Goal: Task Accomplishment & Management: Manage account settings

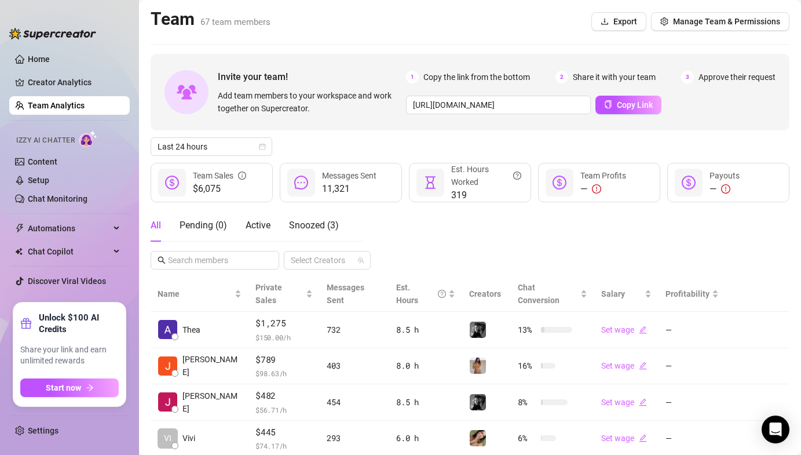
scroll to position [273, 0]
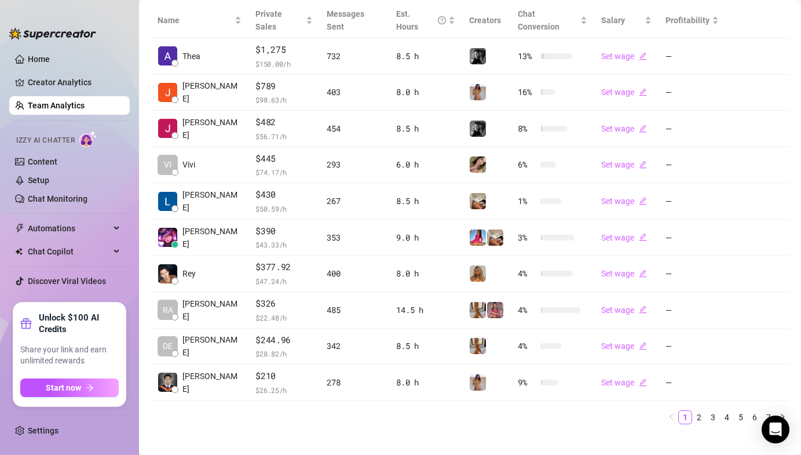
click at [221, 410] on ul "1 2 3 4 5 6 7" at bounding box center [470, 417] width 639 height 14
click at [398, 431] on main "Team 67 team members Export Manage Team & Permissions Invite your team! Add tea…" at bounding box center [470, 97] width 662 height 741
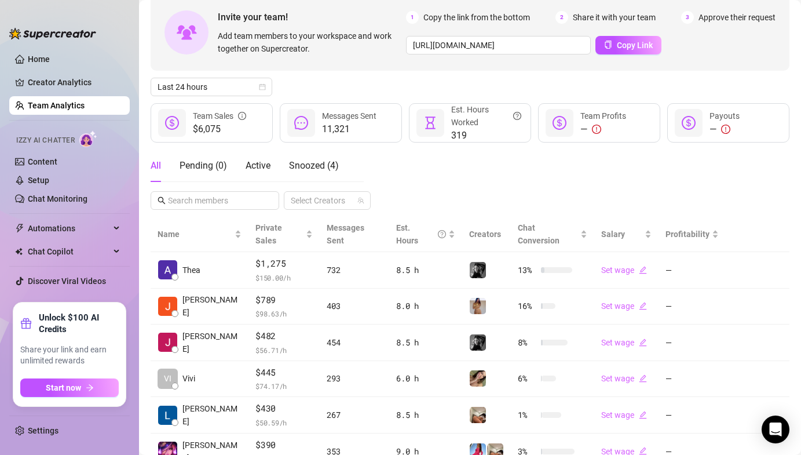
scroll to position [0, 0]
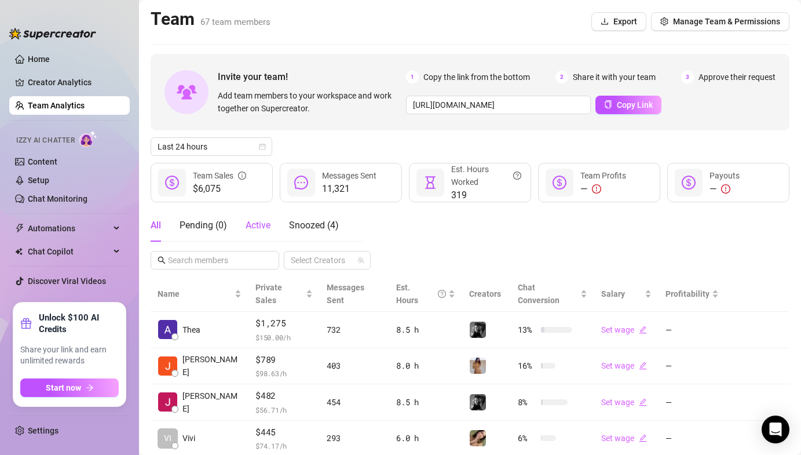
click at [260, 228] on span "Active" at bounding box center [258, 225] width 25 height 11
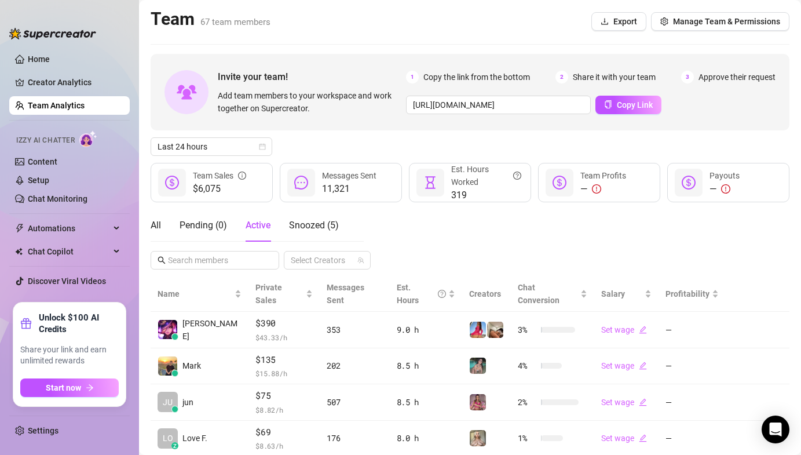
drag, startPoint x: 380, startPoint y: 130, endPoint x: 386, endPoint y: 125, distance: 7.9
click at [383, 127] on div "Invite your team! Add team members to your workspace and work together on Super…" at bounding box center [470, 92] width 639 height 76
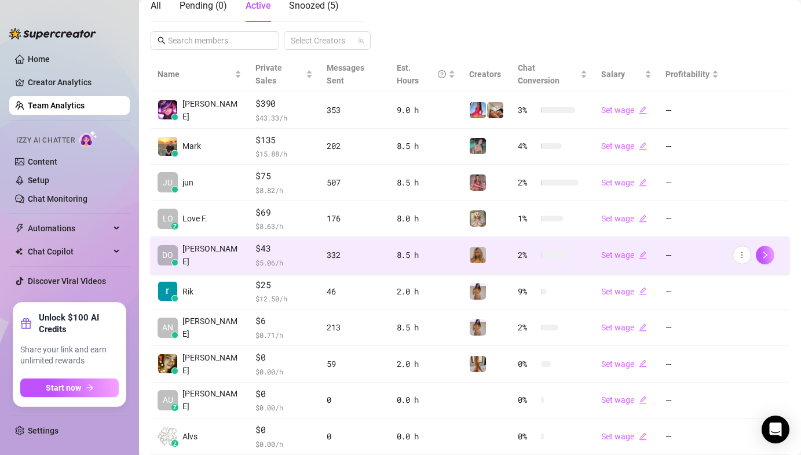
scroll to position [273, 0]
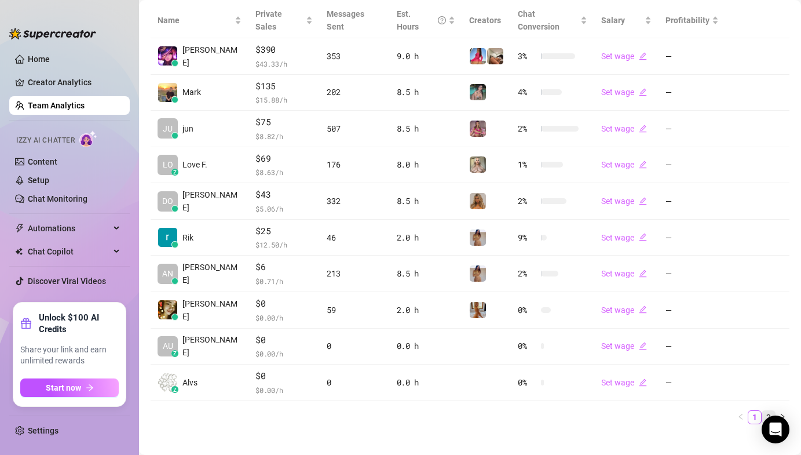
click at [762, 411] on link "2" at bounding box center [768, 417] width 13 height 13
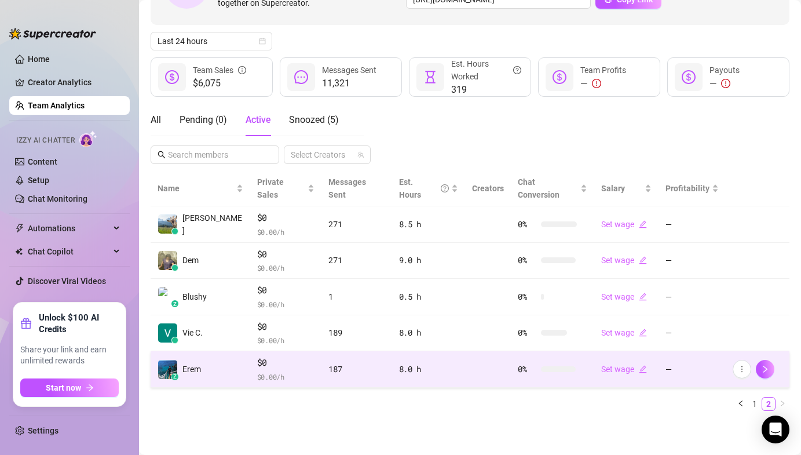
scroll to position [93, 0]
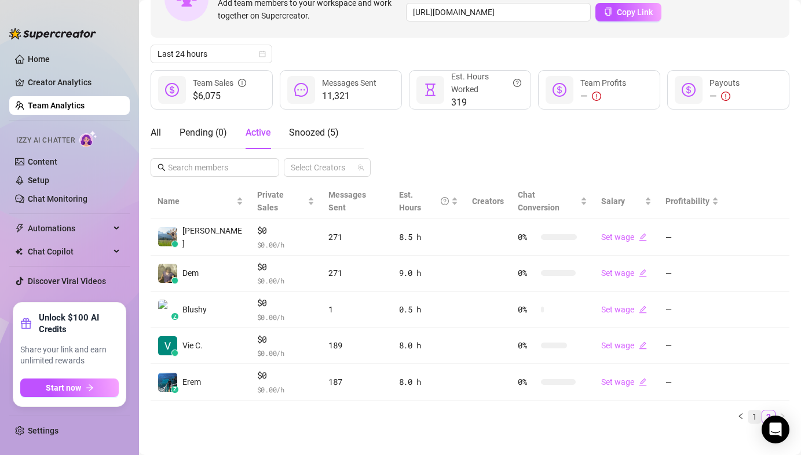
click at [748, 410] on link "1" at bounding box center [754, 416] width 13 height 13
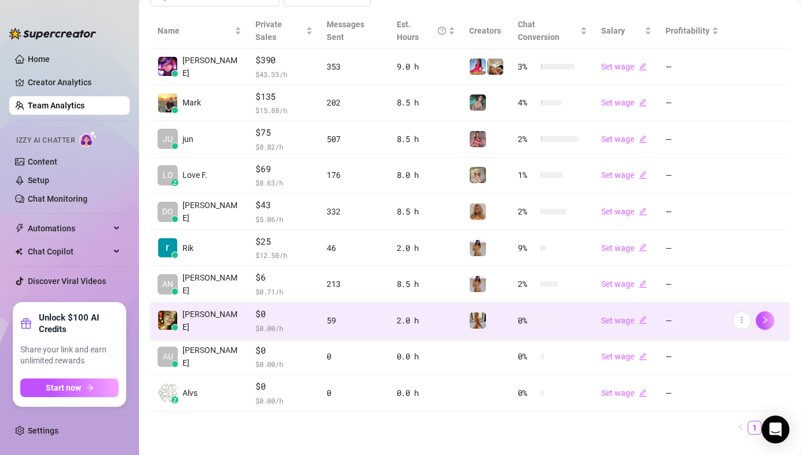
scroll to position [273, 0]
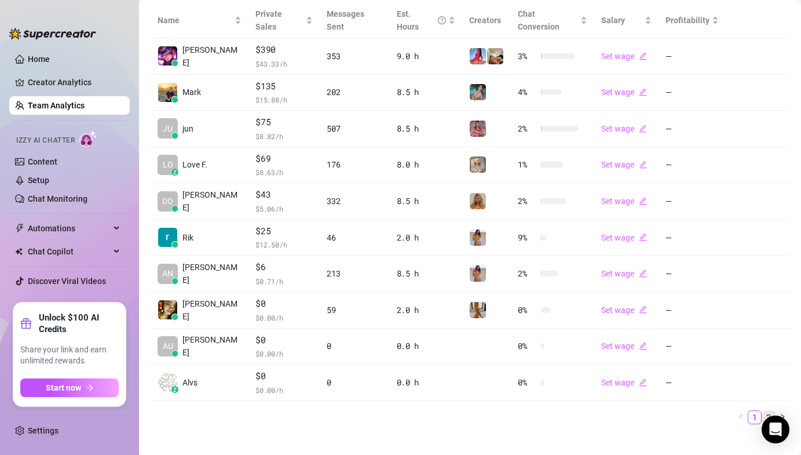
click at [763, 411] on link "2" at bounding box center [768, 417] width 13 height 13
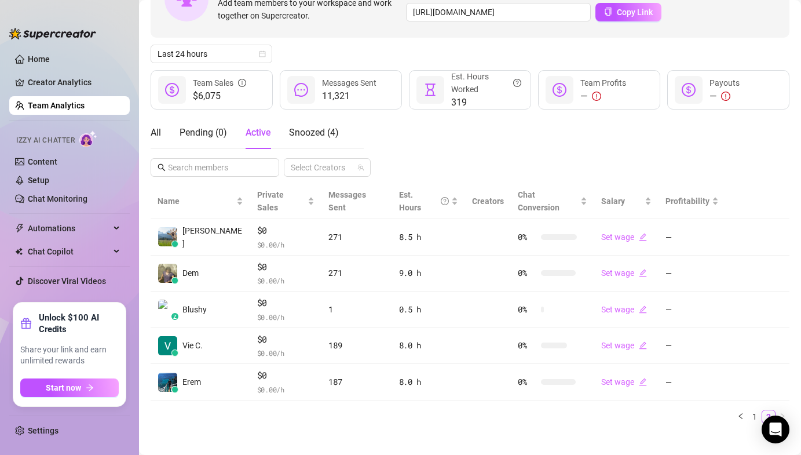
click at [434, 158] on div "All Pending ( 0 ) Active Snoozed ( 4 ) Select Creators" at bounding box center [470, 146] width 639 height 60
click at [422, 148] on div "All Pending ( 0 ) Active Snoozed ( 4 ) Select Creators" at bounding box center [470, 146] width 639 height 60
click at [464, 149] on div "All Pending ( 0 ) Active Snoozed ( 4 ) Select Creators" at bounding box center [470, 146] width 639 height 60
click at [466, 149] on div "All Pending ( 0 ) Active Snoozed ( 4 ) Select Creators" at bounding box center [470, 146] width 639 height 60
click at [452, 140] on div "All Pending ( 0 ) Active Snoozed ( 4 ) Select Creators" at bounding box center [470, 146] width 639 height 60
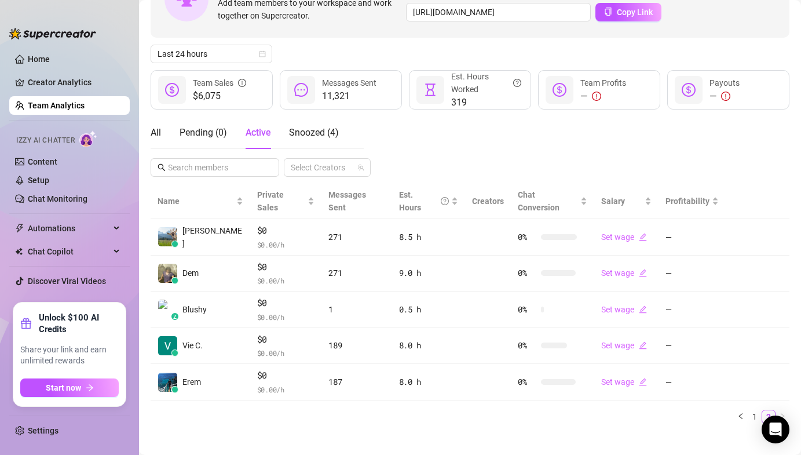
click at [471, 136] on div "All Pending ( 0 ) Active Snoozed ( 4 ) Select Creators" at bounding box center [470, 146] width 639 height 60
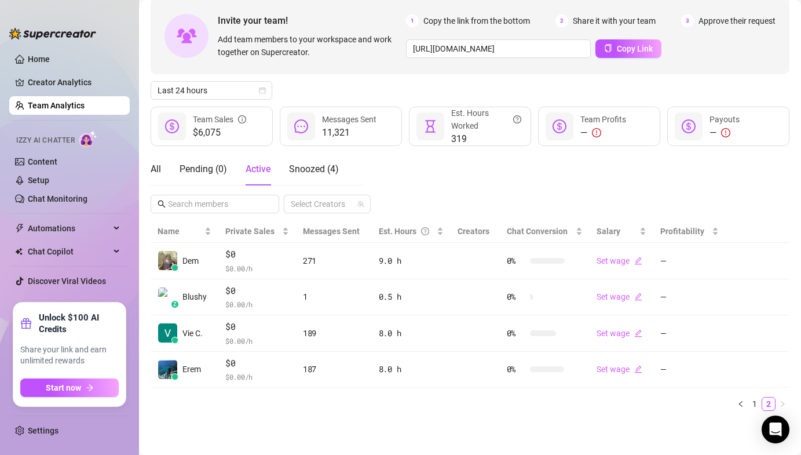
scroll to position [56, 0]
click at [752, 404] on ul "1 2" at bounding box center [470, 404] width 639 height 14
click at [749, 401] on link "1" at bounding box center [754, 403] width 13 height 13
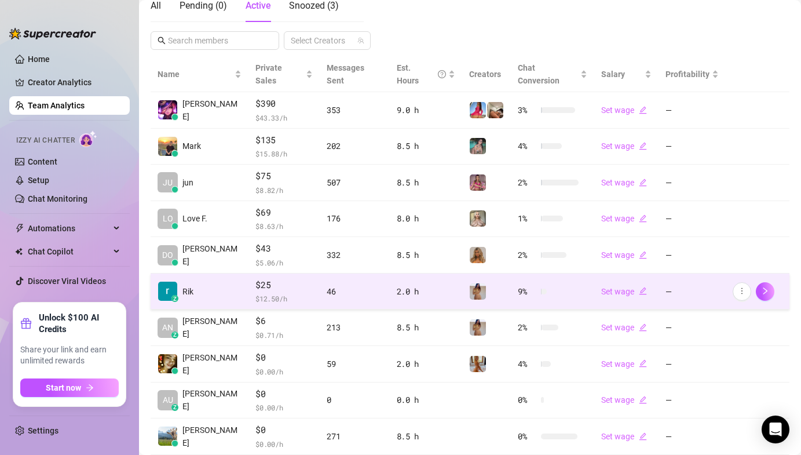
scroll to position [203, 0]
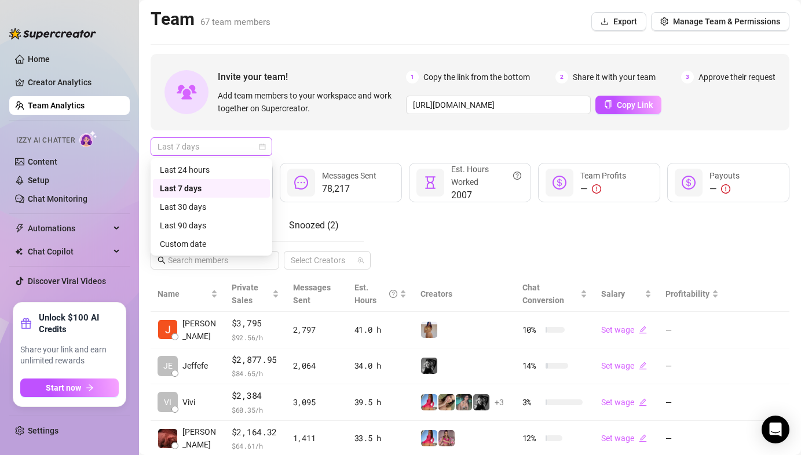
click at [231, 143] on span "Last 7 days" at bounding box center [212, 146] width 108 height 17
drag, startPoint x: 220, startPoint y: 170, endPoint x: 239, endPoint y: 199, distance: 35.0
click at [220, 170] on div "Last 24 hours" at bounding box center [211, 169] width 103 height 13
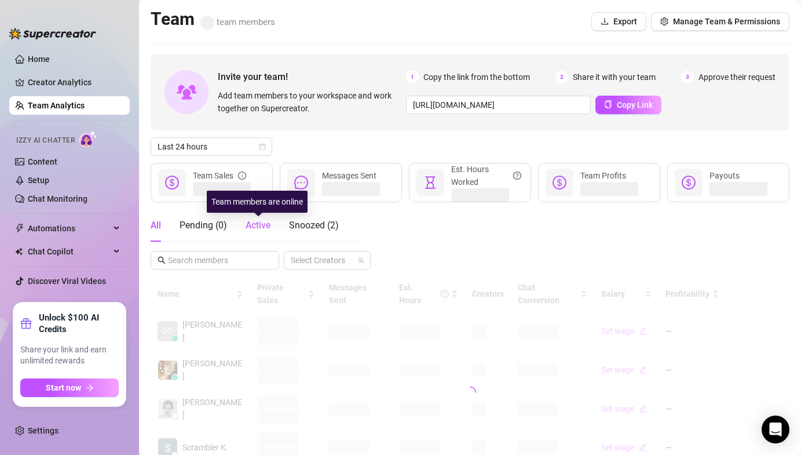
click at [254, 221] on span "Active" at bounding box center [258, 225] width 25 height 11
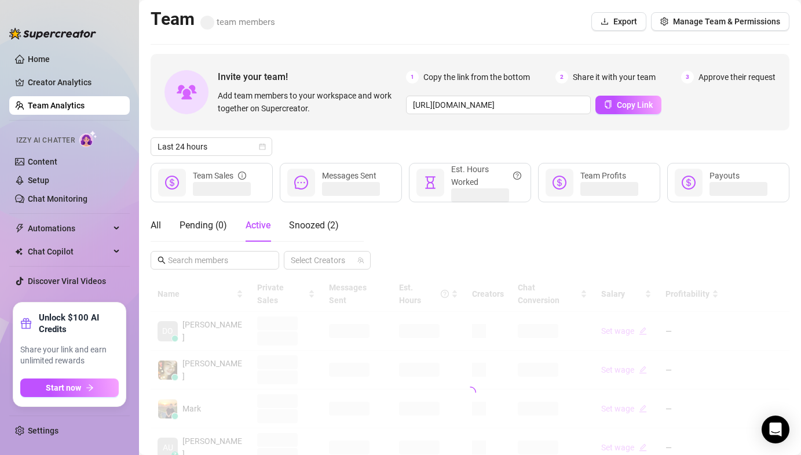
click at [348, 126] on div "Invite your team! Add team members to your workspace and work together on Super…" at bounding box center [470, 92] width 639 height 76
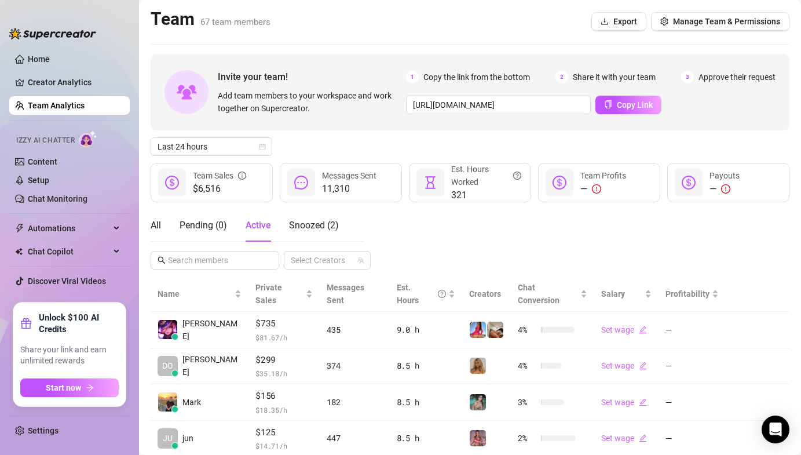
click at [441, 243] on div "All Pending ( 0 ) Active Snoozed ( 2 ) Select Creators" at bounding box center [470, 239] width 639 height 60
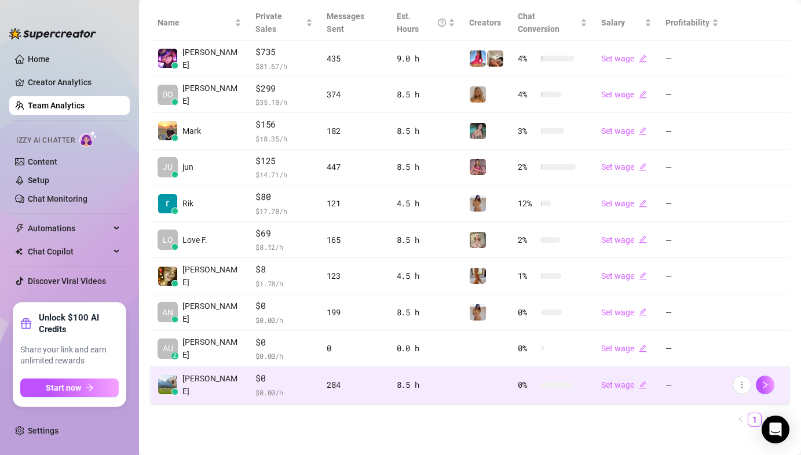
scroll to position [273, 0]
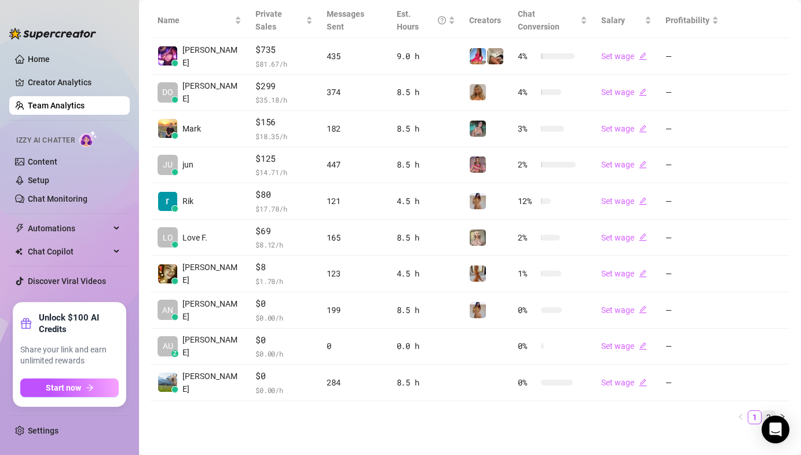
click at [762, 411] on link "2" at bounding box center [768, 417] width 13 height 13
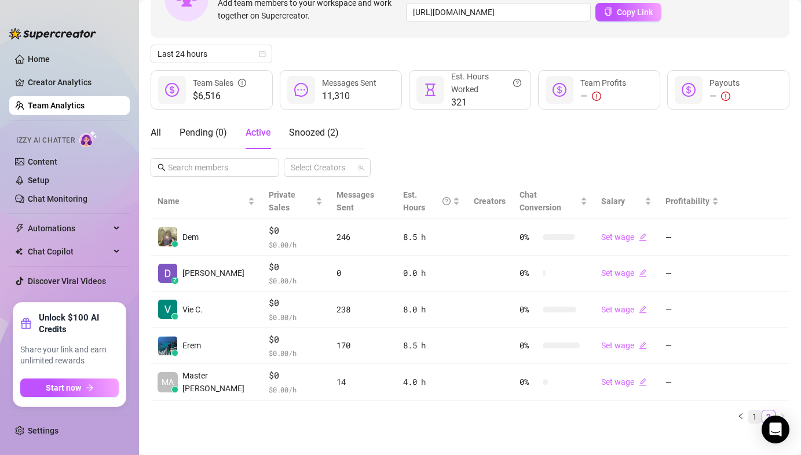
click at [748, 410] on link "1" at bounding box center [754, 416] width 13 height 13
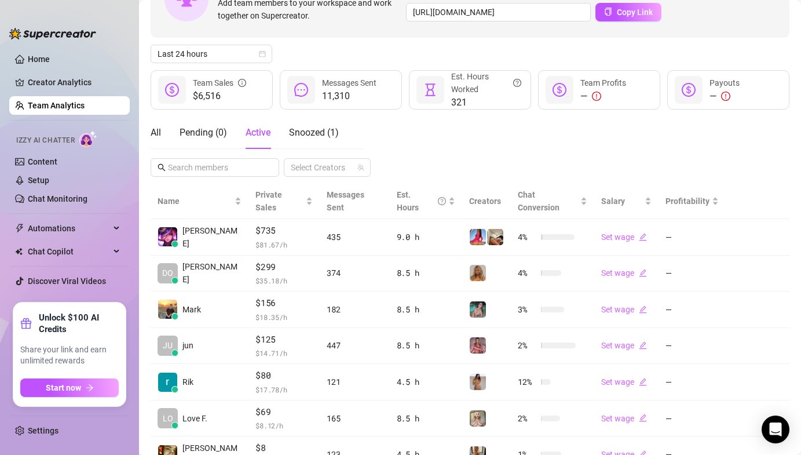
click at [530, 160] on div "All Pending ( 0 ) Active Snoozed ( 1 ) Select Creators" at bounding box center [470, 146] width 639 height 60
click at [526, 160] on div "All Pending ( 0 ) Active Snoozed ( 1 ) Select Creators" at bounding box center [470, 146] width 639 height 60
